Goal: Navigation & Orientation: Find specific page/section

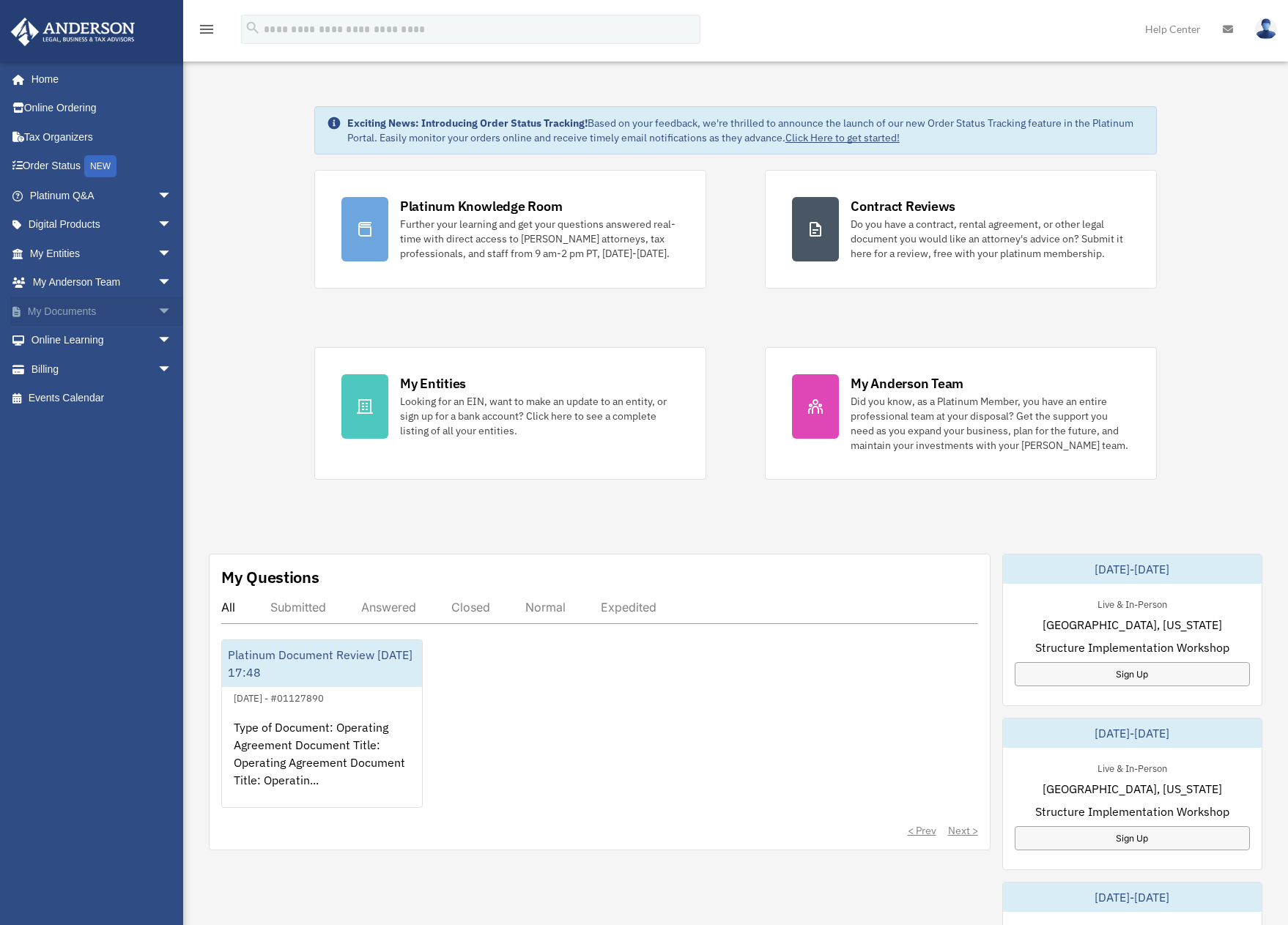
click at [102, 317] on link "My Documents arrow_drop_down" at bounding box center [102, 312] width 184 height 29
click at [157, 312] on span "arrow_drop_down" at bounding box center [172, 312] width 29 height 30
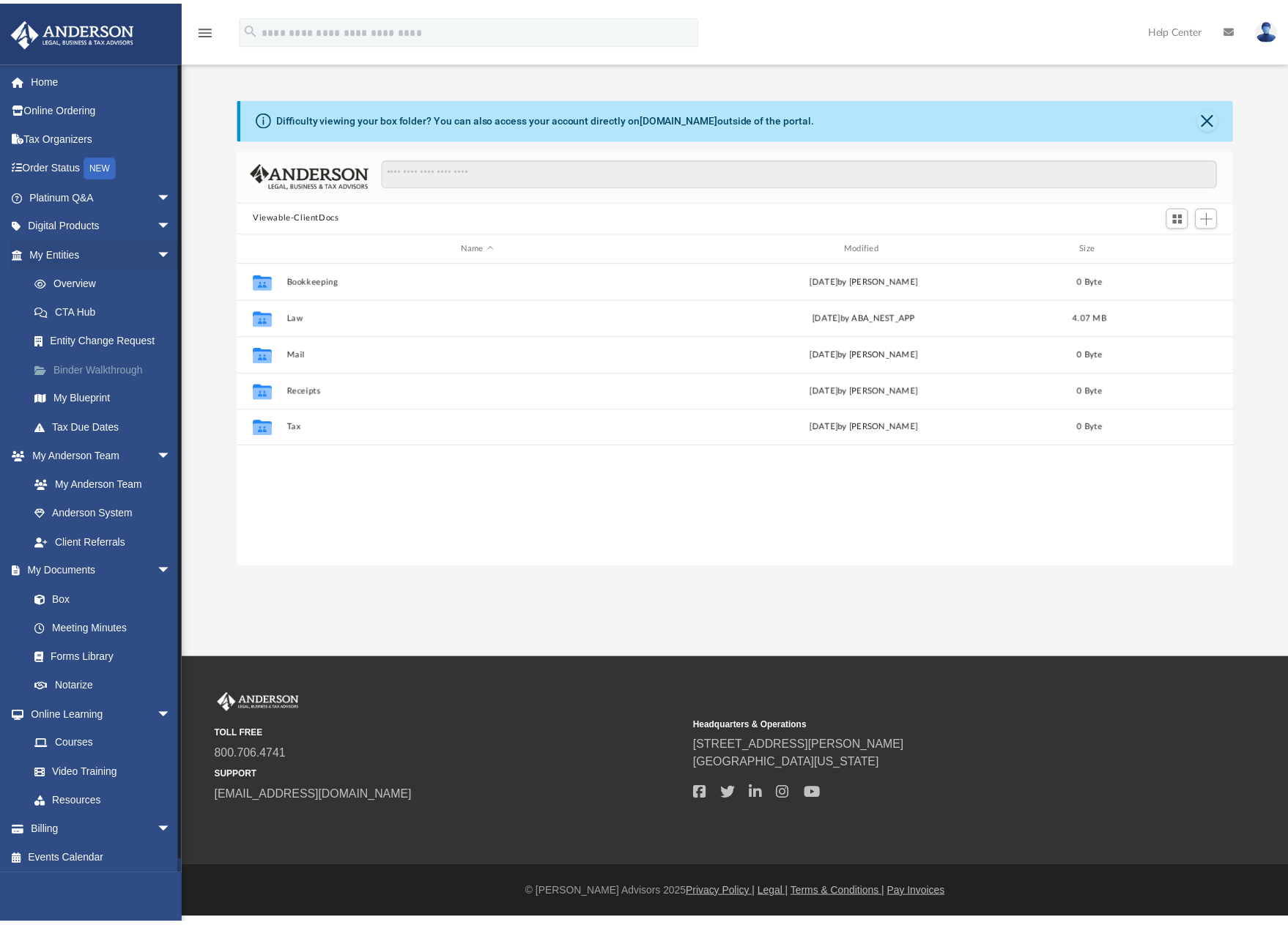
scroll to position [322, 993]
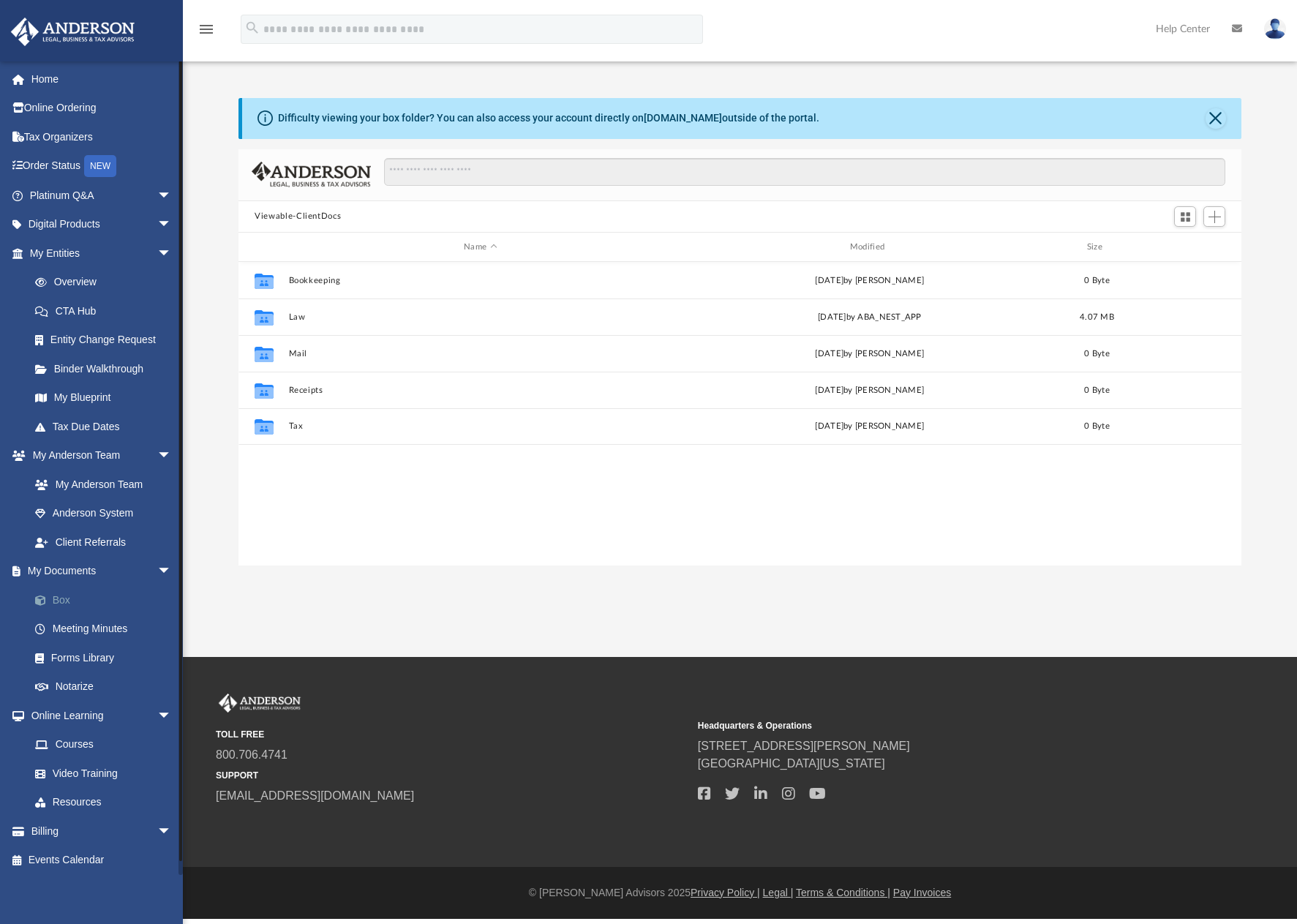
click at [107, 599] on link "Box" at bounding box center [107, 600] width 174 height 29
click at [48, 600] on span at bounding box center [48, 600] width 10 height 10
click at [1215, 118] on button "Close" at bounding box center [1216, 118] width 20 height 20
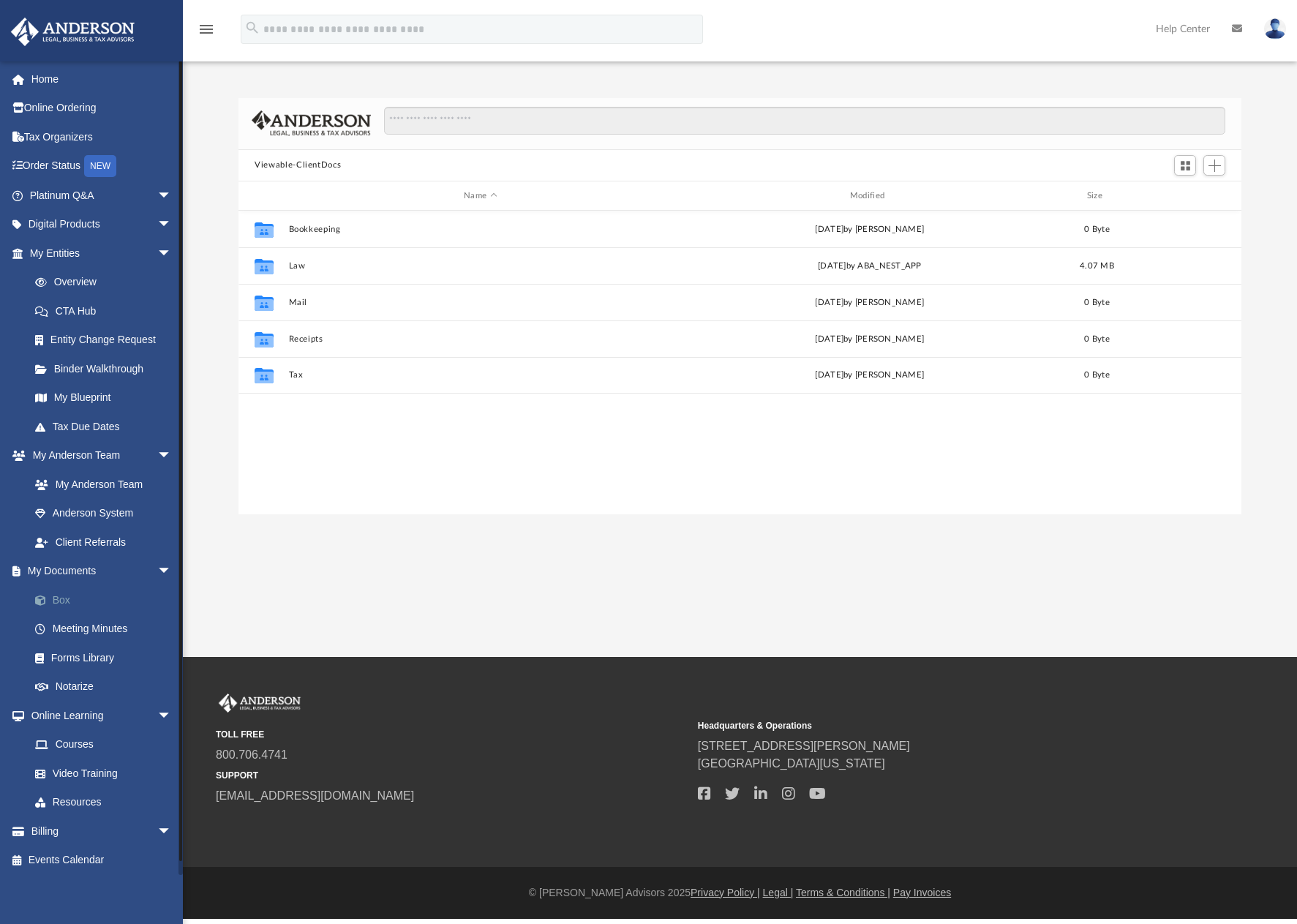
click at [66, 598] on link "Box" at bounding box center [107, 600] width 174 height 29
click at [109, 396] on link "My Blueprint" at bounding box center [107, 398] width 174 height 29
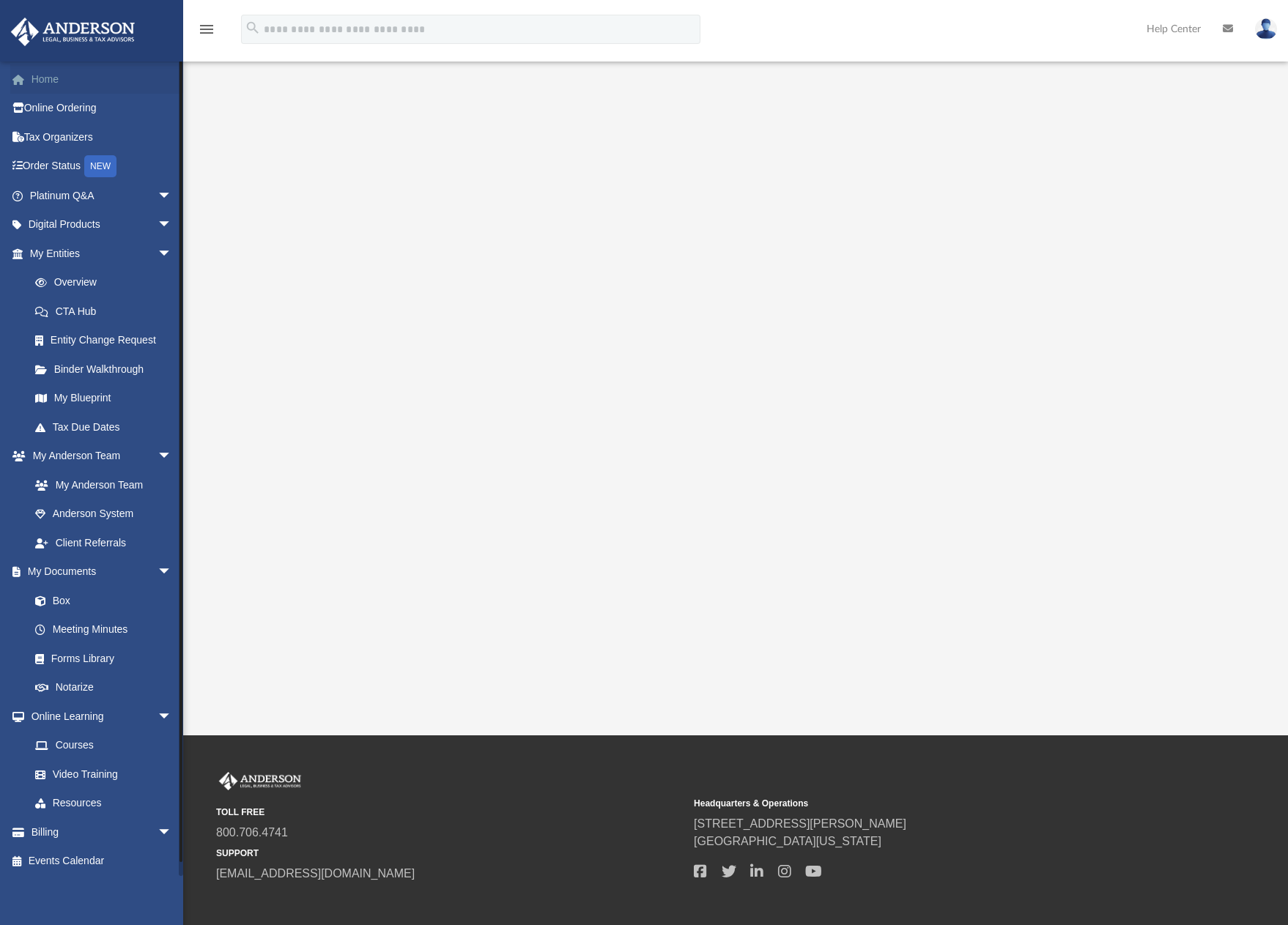
click at [61, 83] on link "Home" at bounding box center [102, 79] width 184 height 29
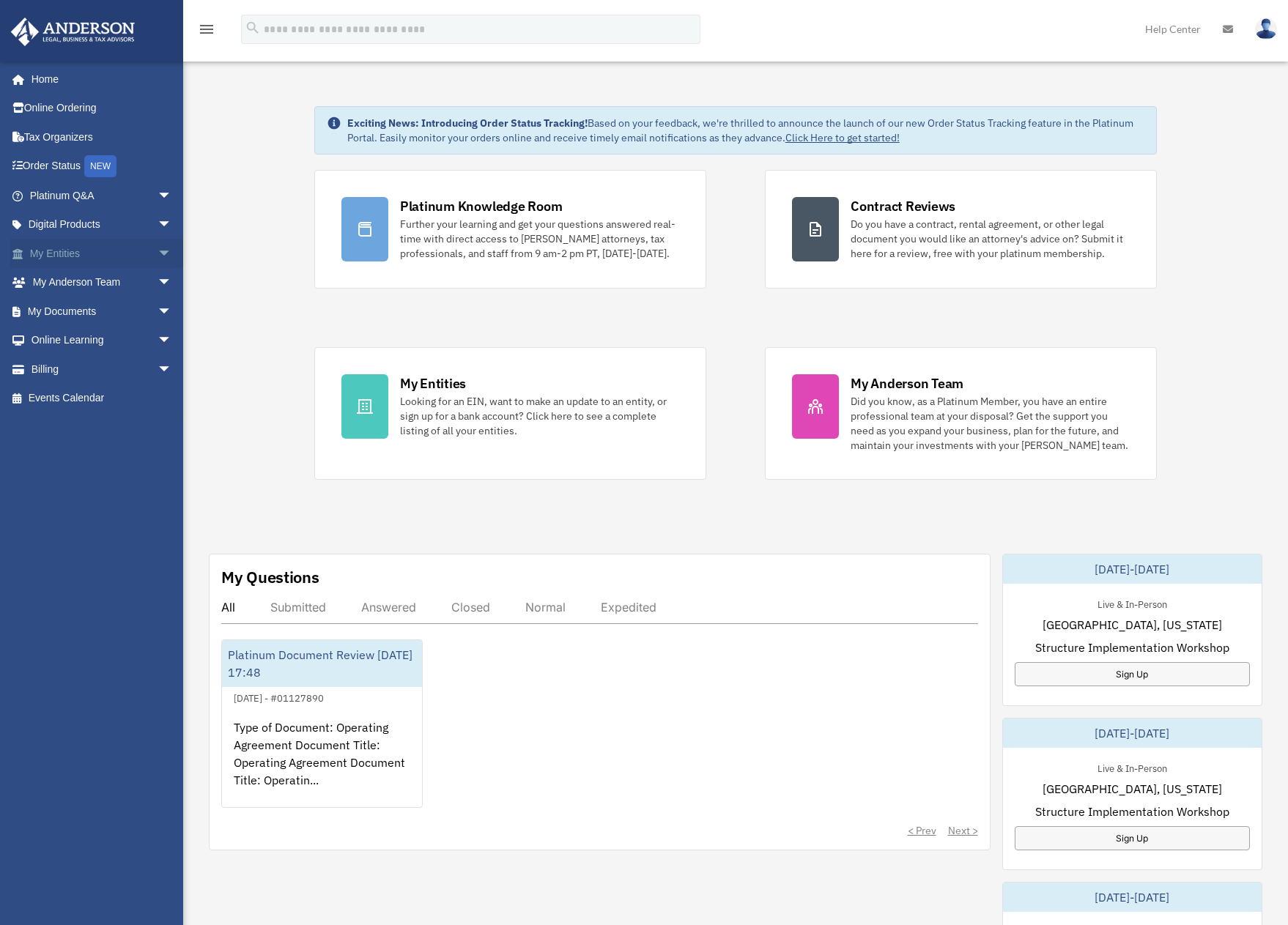
click at [64, 250] on link "My Entities arrow_drop_down" at bounding box center [102, 253] width 184 height 29
click at [157, 253] on span "arrow_drop_down" at bounding box center [172, 253] width 29 height 30
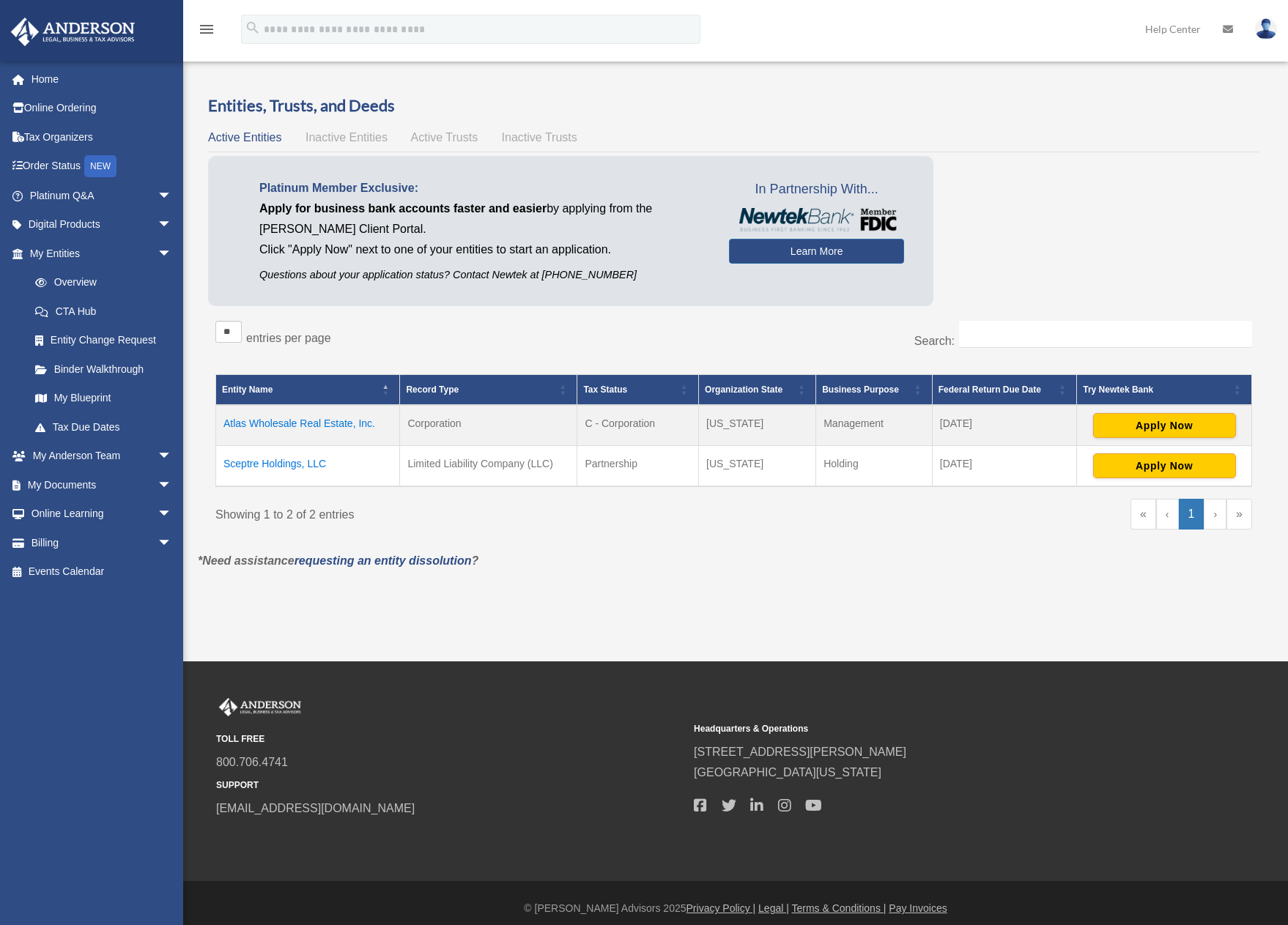
click at [344, 423] on td "Atlas Wholesale Real Estate, Inc." at bounding box center [308, 426] width 184 height 41
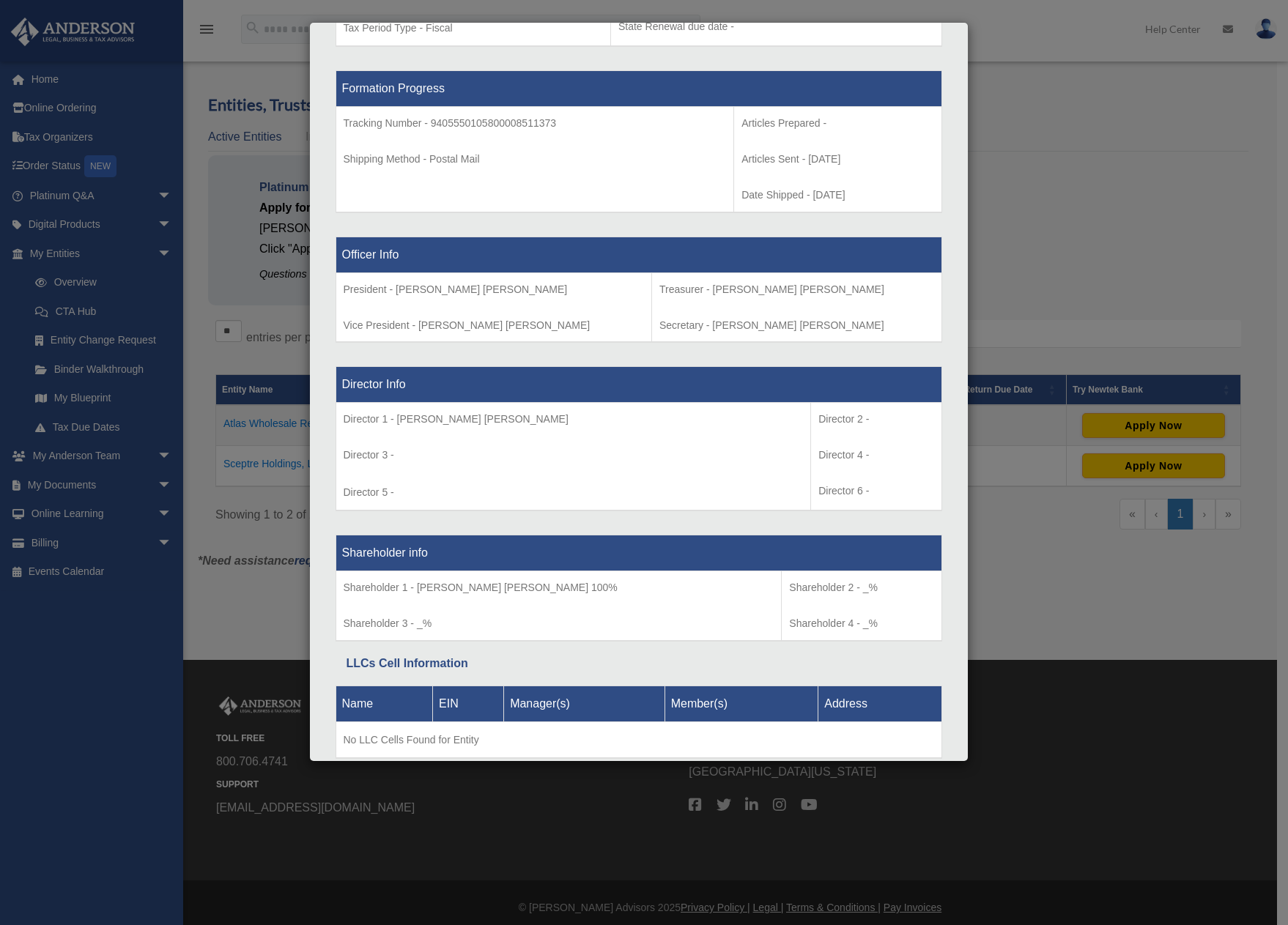
scroll to position [789, 0]
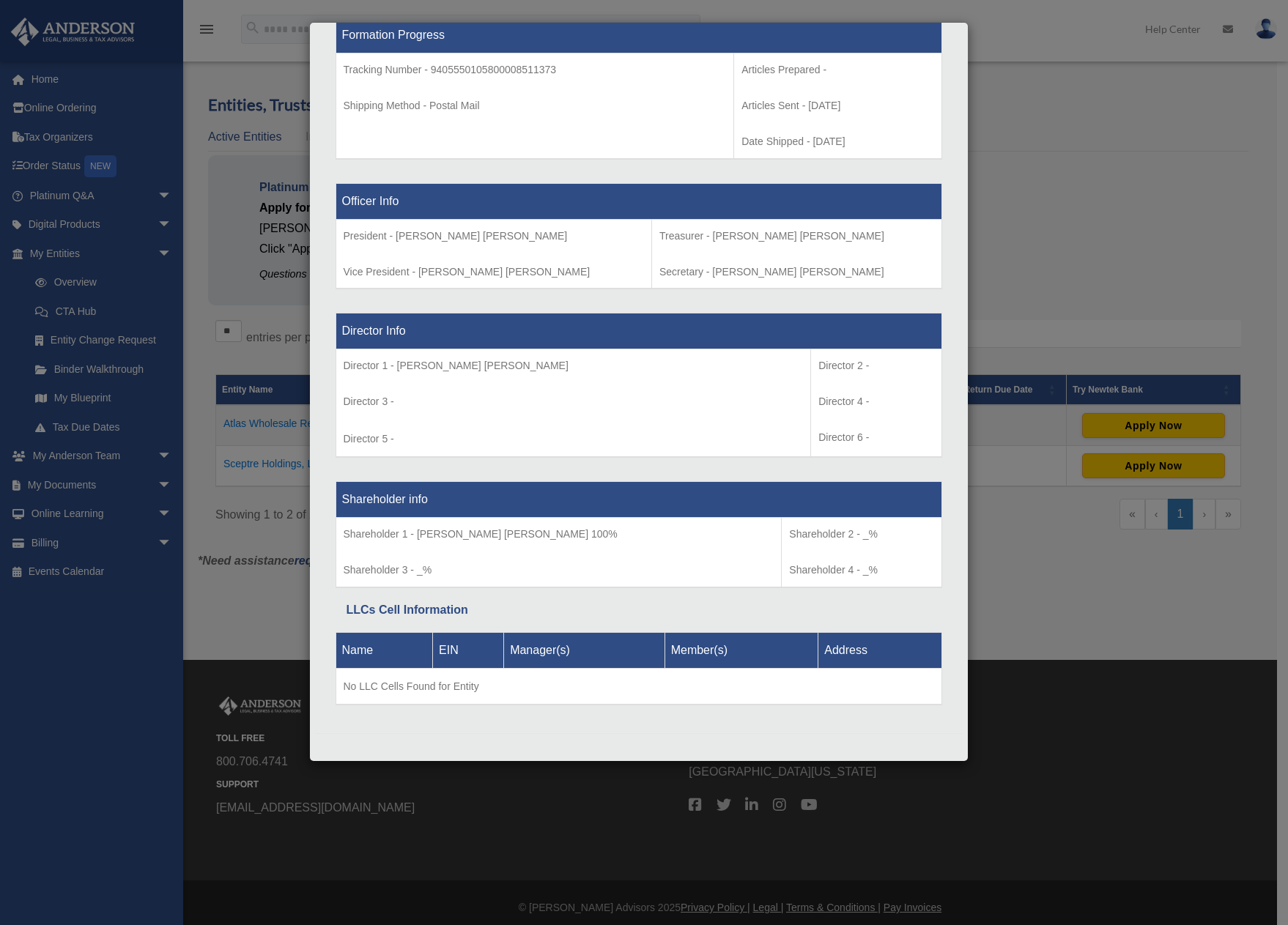
click at [256, 457] on div "Details × Articles Sent Organizational Date" at bounding box center [644, 462] width 1288 height 925
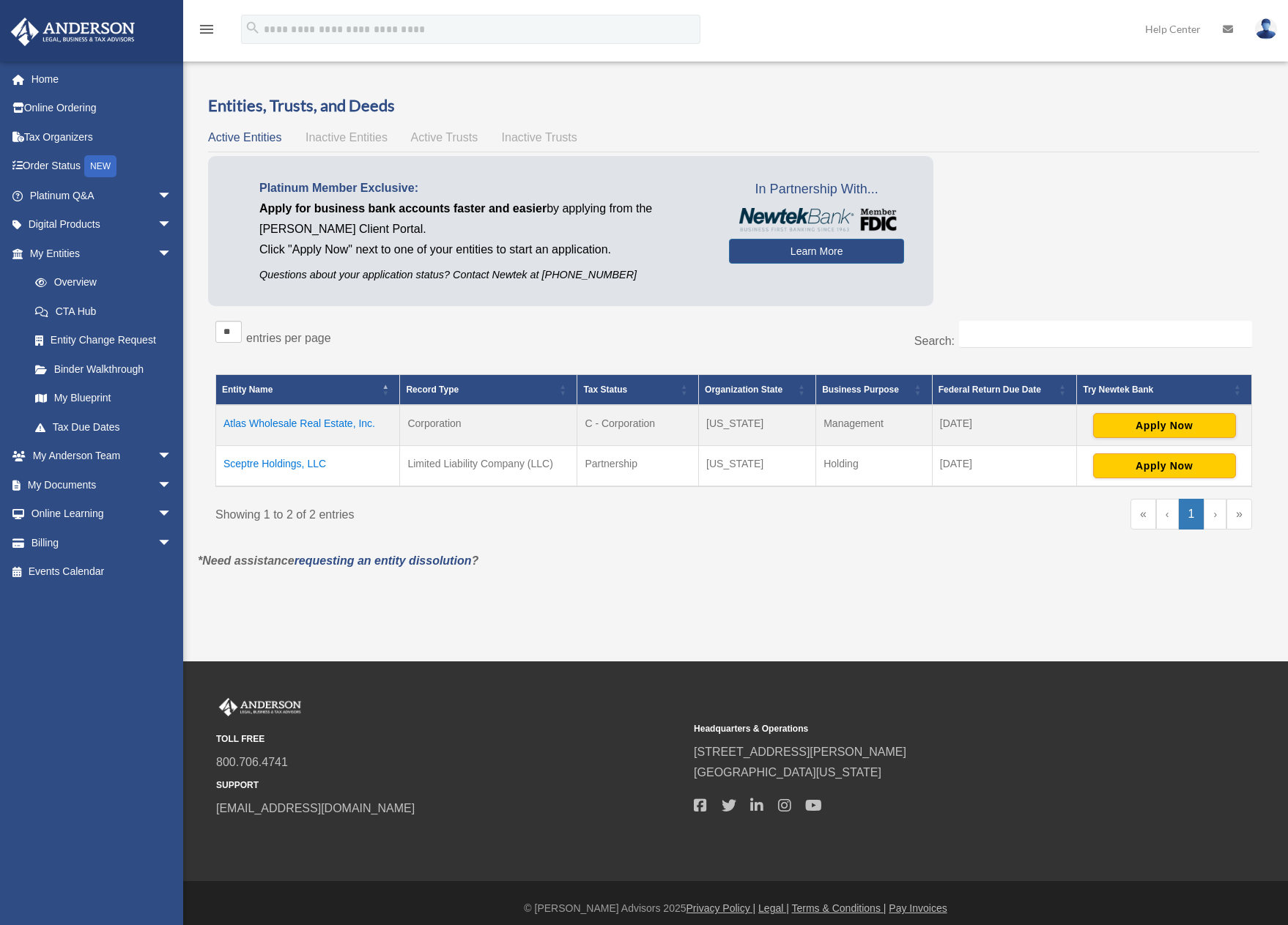
click at [256, 464] on td "Sceptre Holdings, LLC" at bounding box center [308, 467] width 184 height 41
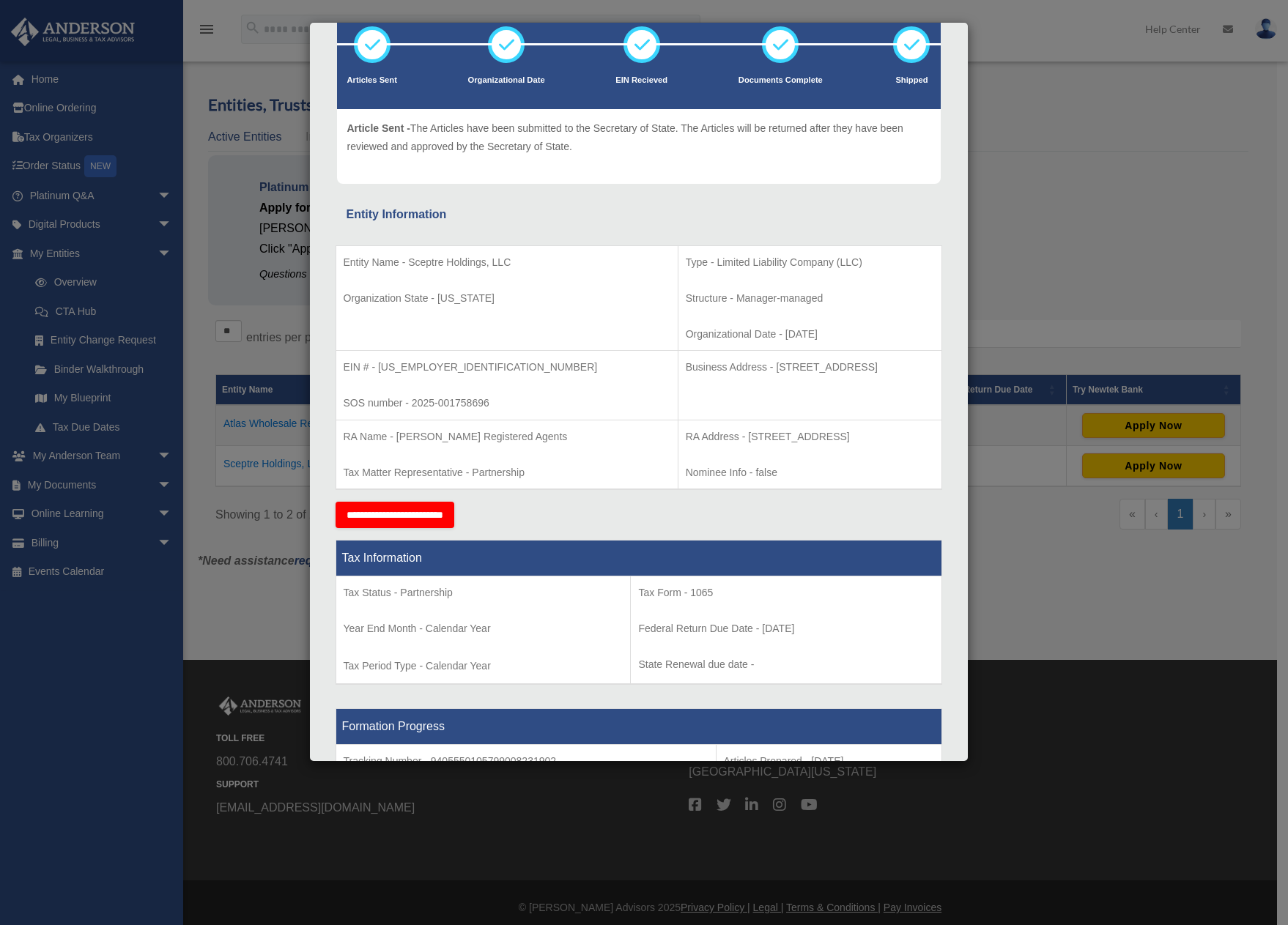
scroll to position [0, 0]
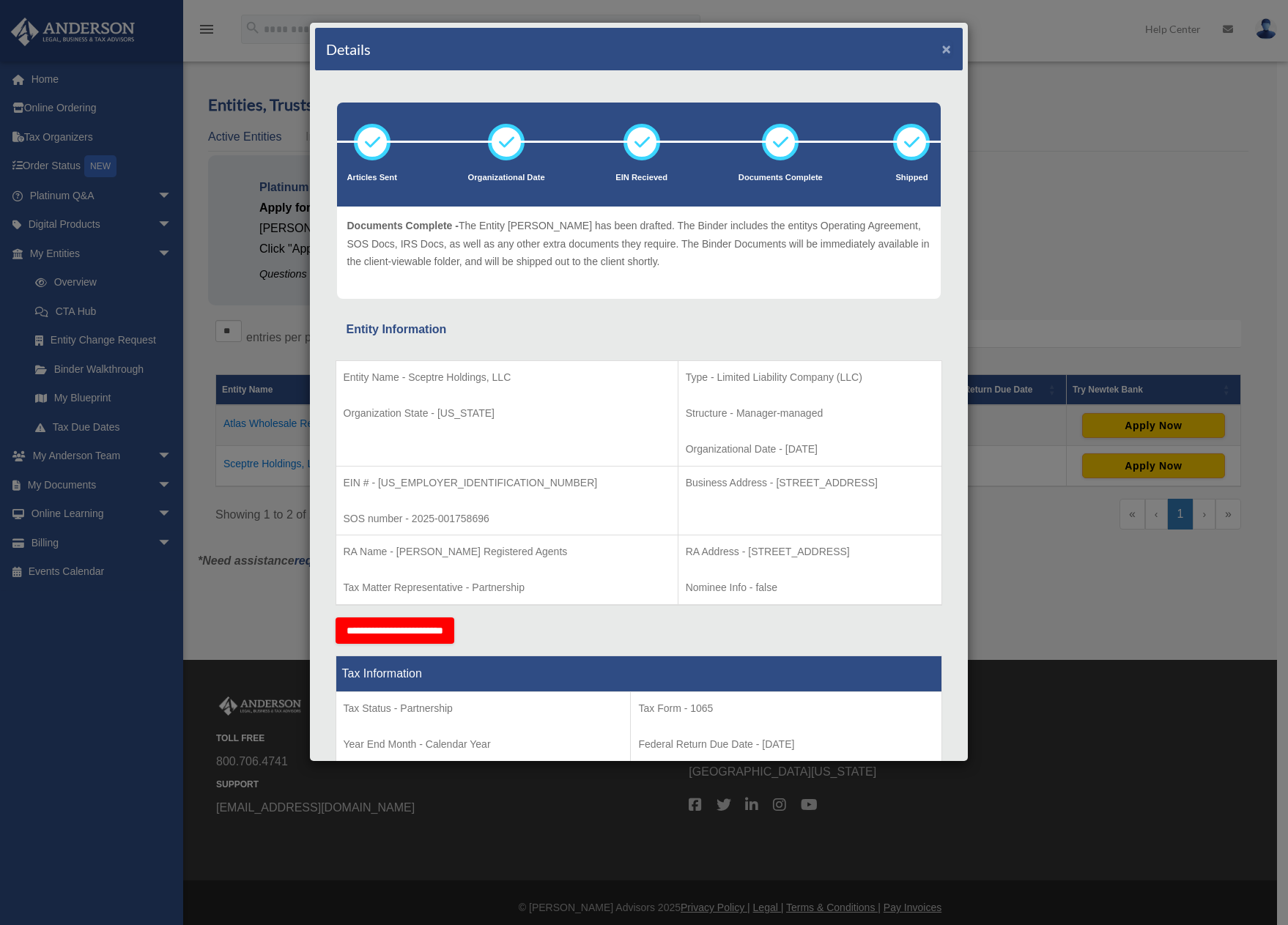
click at [942, 46] on button "×" at bounding box center [947, 49] width 10 height 16
